Goal: Task Accomplishment & Management: Use online tool/utility

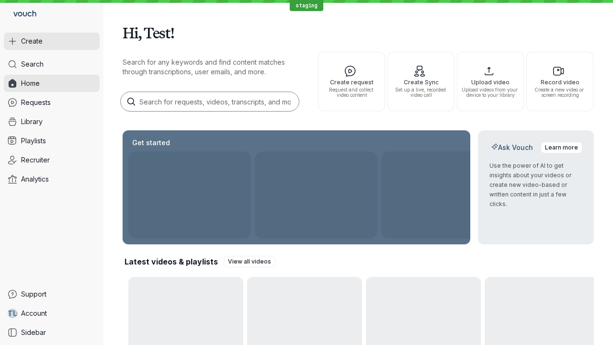
click at [52, 41] on button "Create" at bounding box center [52, 41] width 96 height 17
